Goal: Information Seeking & Learning: Learn about a topic

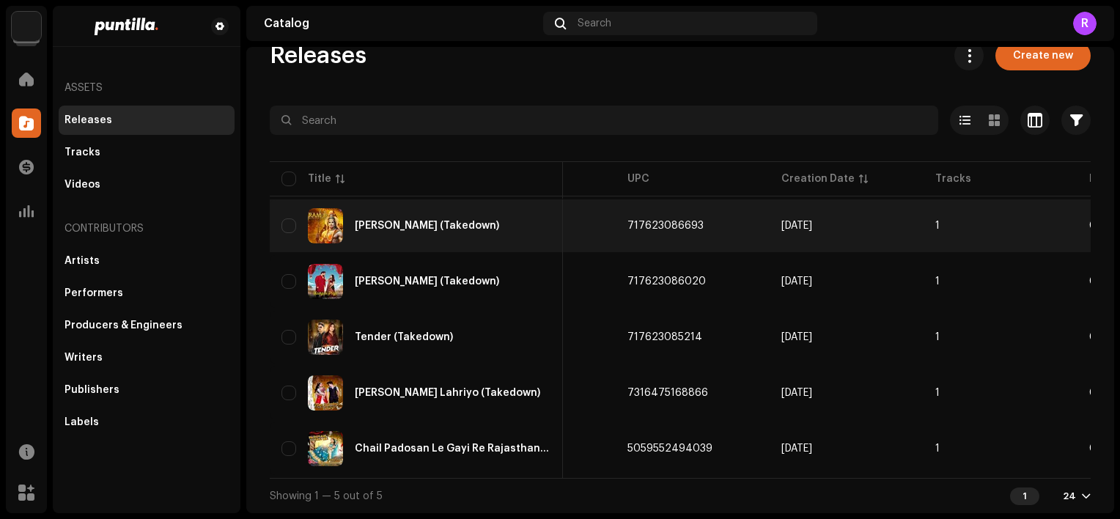
scroll to position [0, 558]
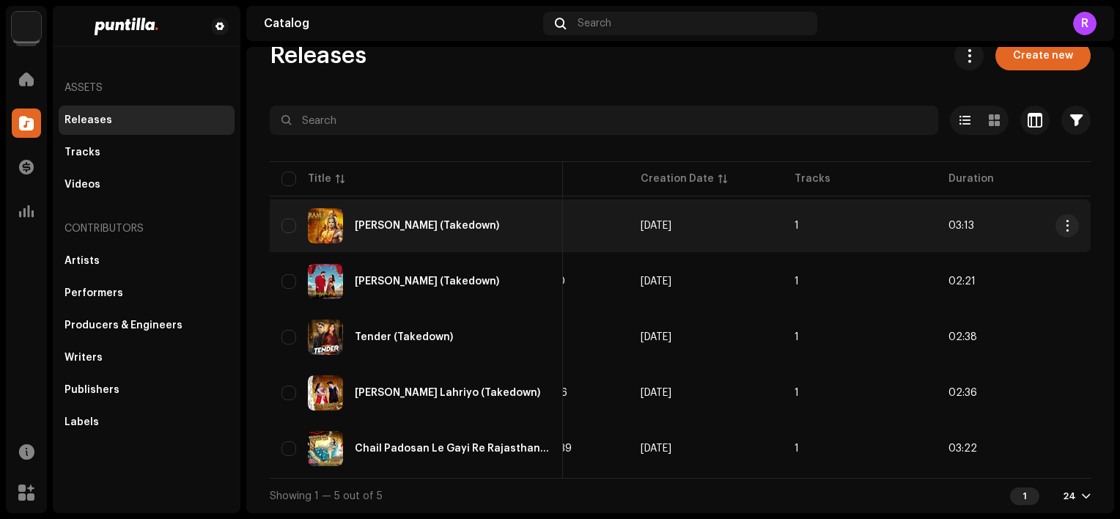
click at [423, 221] on div "[PERSON_NAME] (Takedown)" at bounding box center [427, 226] width 144 height 10
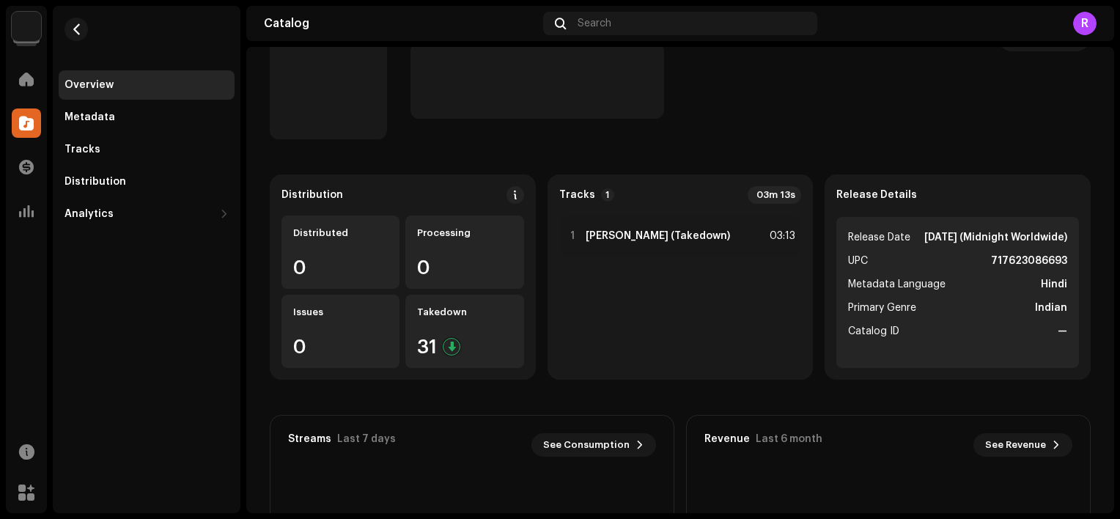
scroll to position [49, 0]
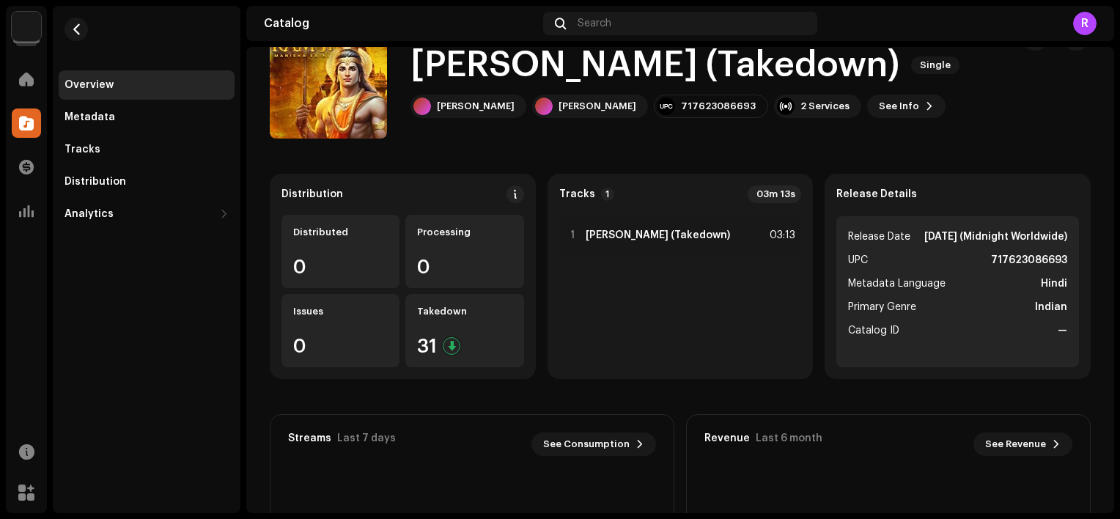
click at [23, 27] on img at bounding box center [26, 26] width 29 height 29
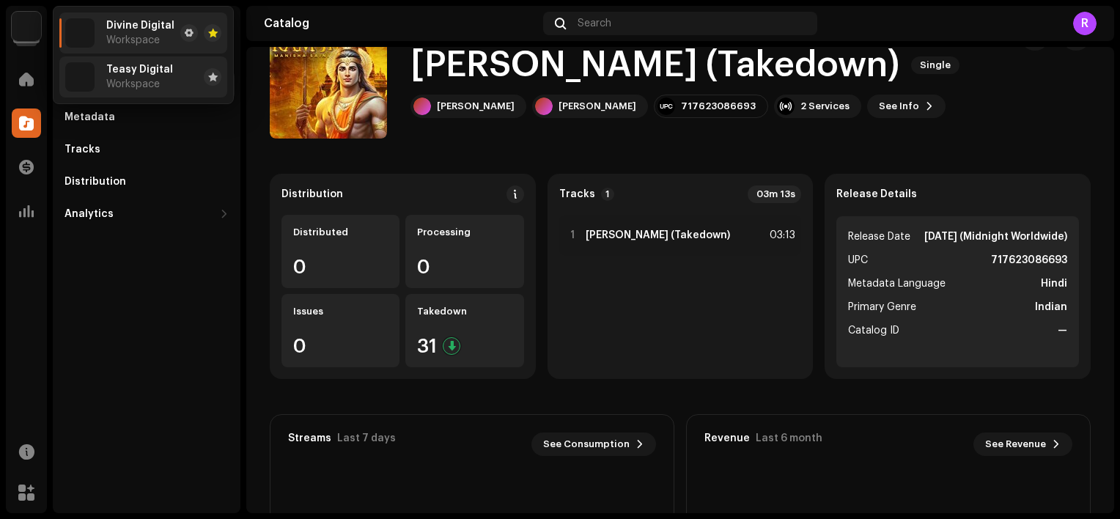
click at [152, 70] on span "Teasy Digital" at bounding box center [139, 70] width 67 height 12
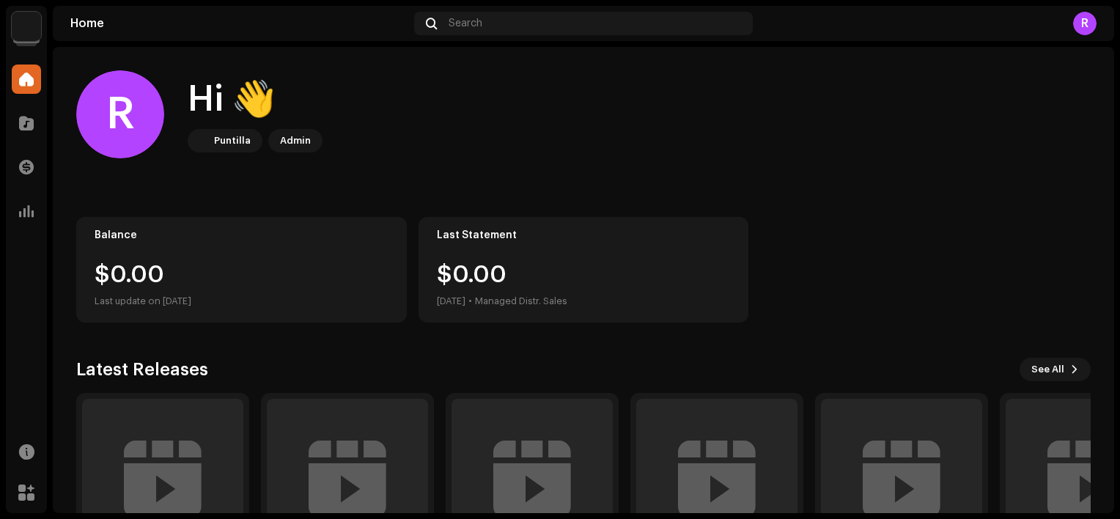
scroll to position [114, 0]
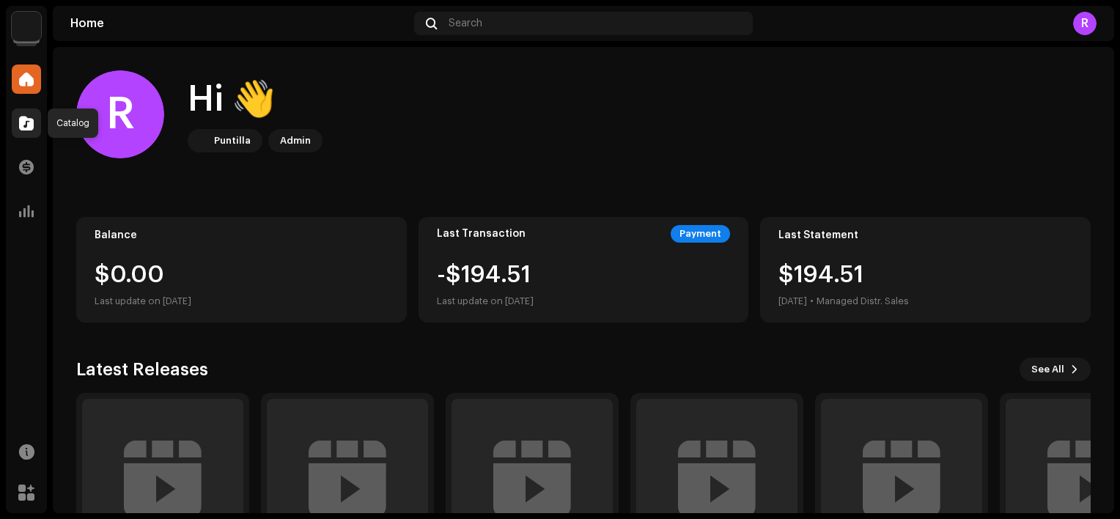
click at [32, 124] on span at bounding box center [26, 123] width 15 height 12
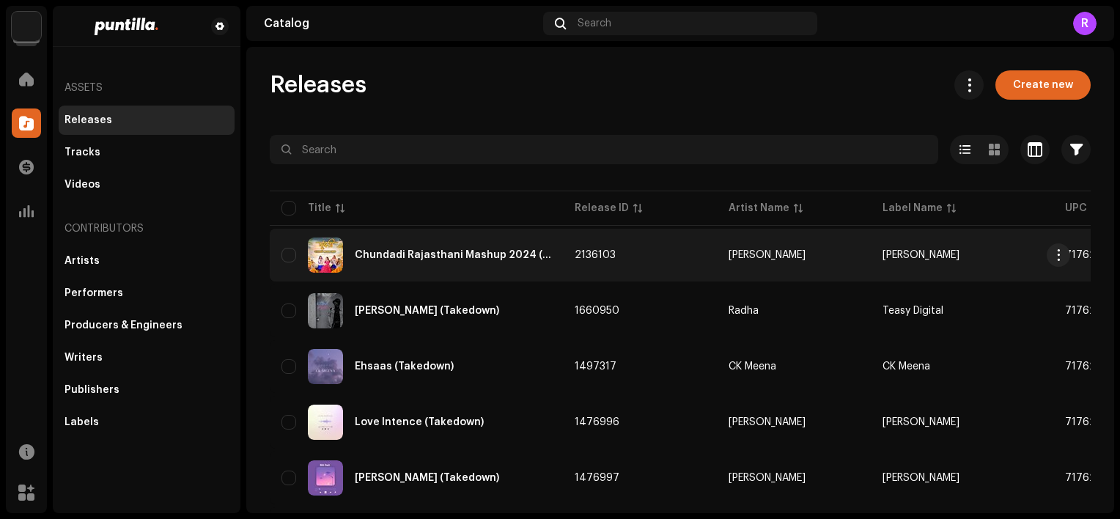
click at [396, 250] on div "Chundadi Rajasthani Mashup 2024 (Takedown)" at bounding box center [453, 255] width 196 height 10
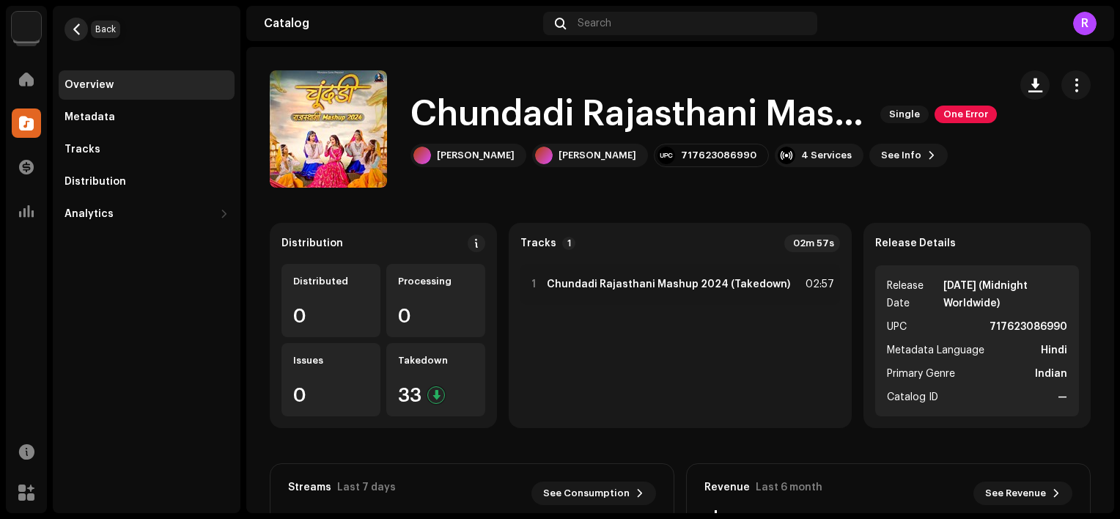
click at [79, 26] on span "button" at bounding box center [76, 29] width 11 height 12
